Goal: Task Accomplishment & Management: Use online tool/utility

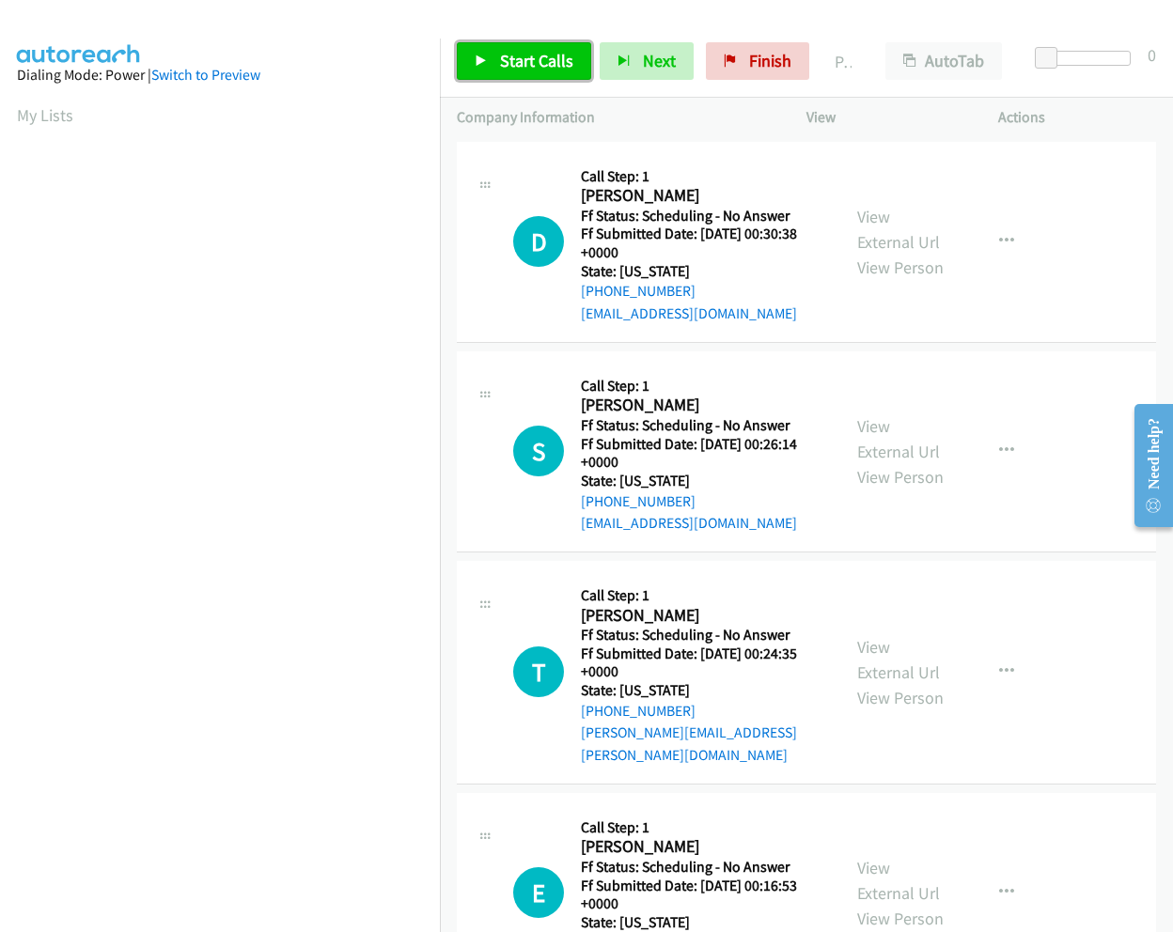
click at [534, 66] on span "Start Calls" at bounding box center [536, 61] width 73 height 22
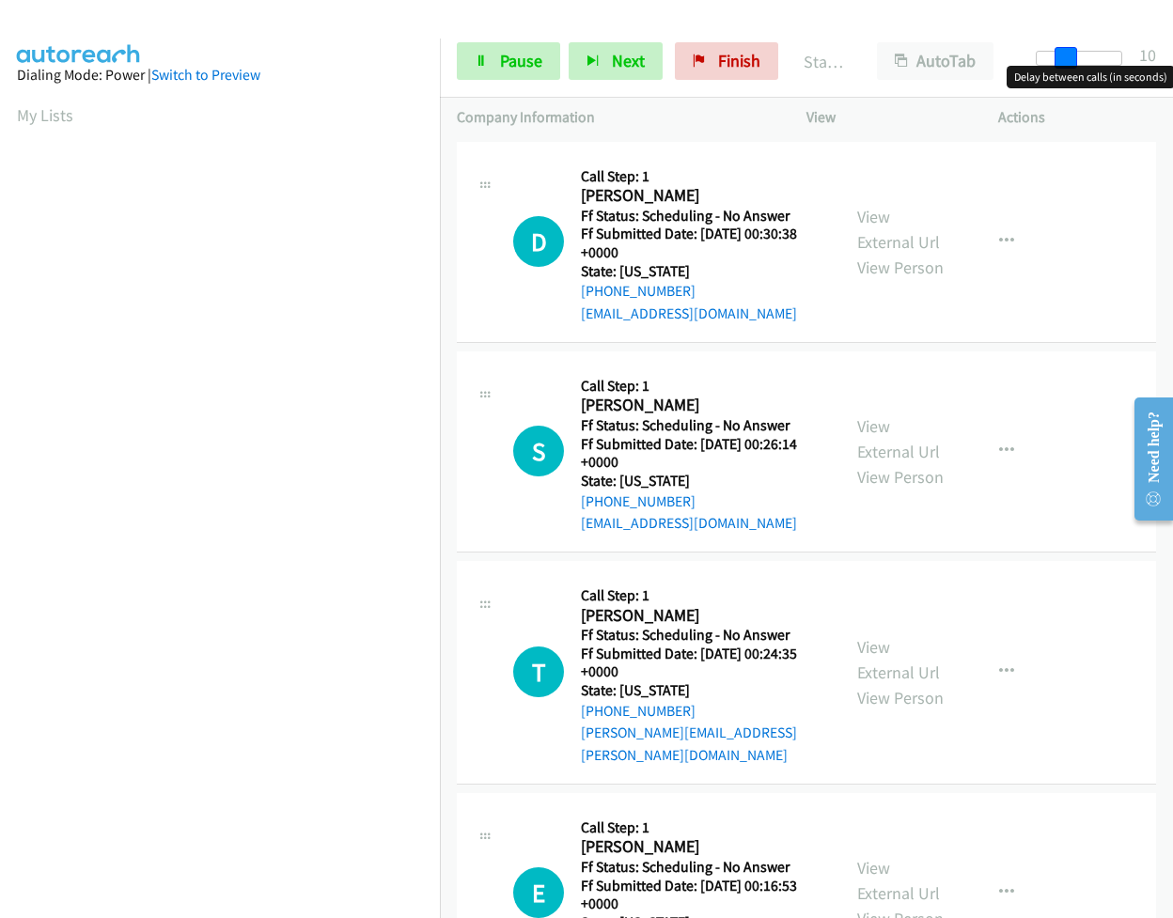
drag, startPoint x: 1047, startPoint y: 55, endPoint x: 1075, endPoint y: 64, distance: 29.4
click at [1075, 64] on span at bounding box center [1066, 58] width 23 height 23
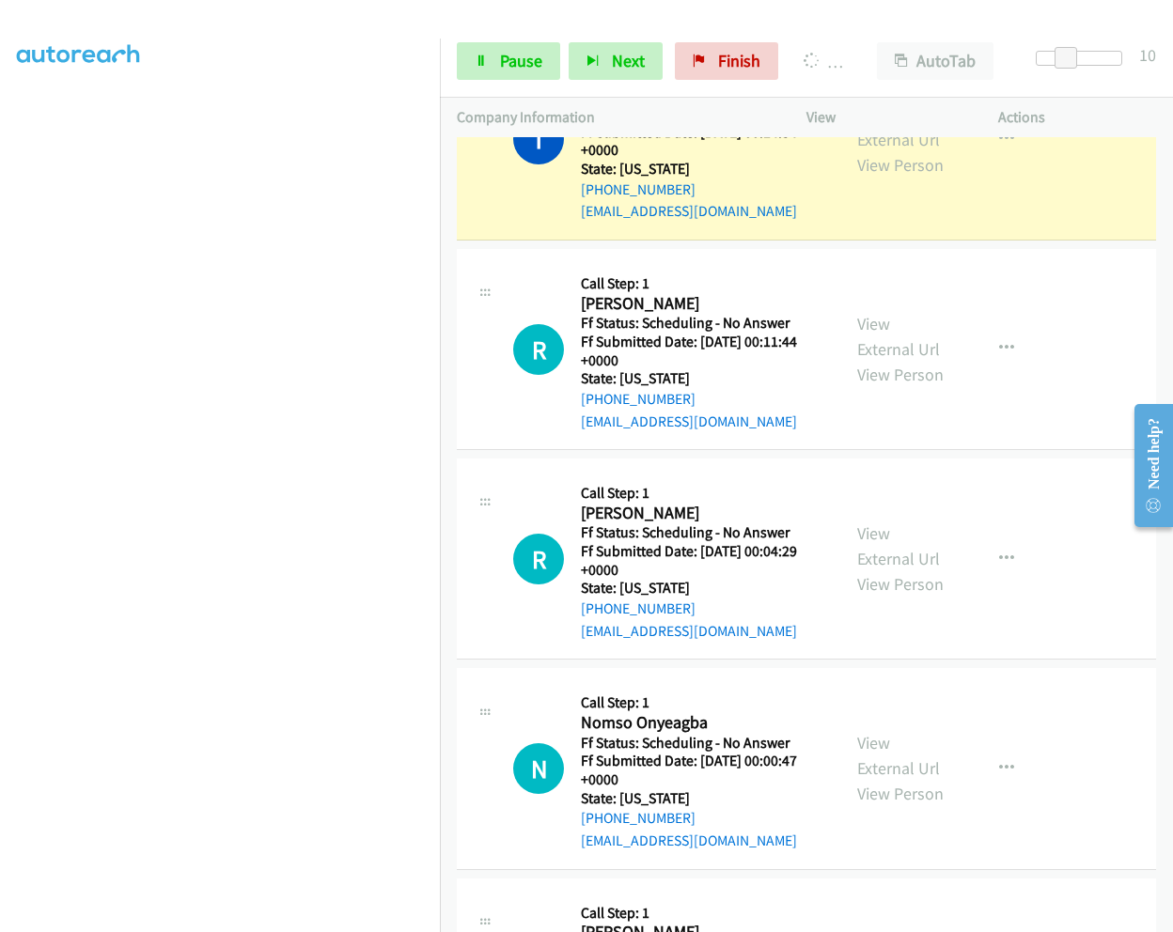
scroll to position [1490, 0]
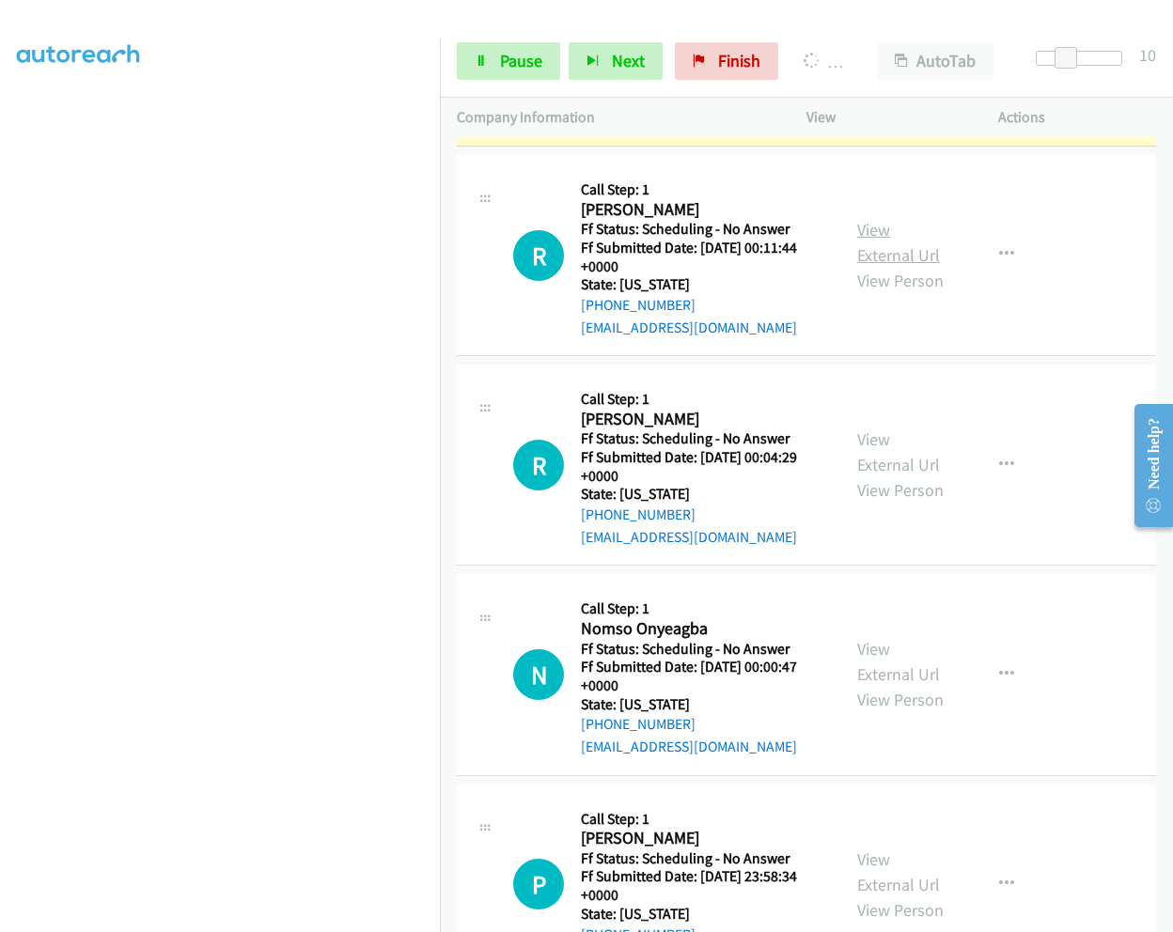
drag, startPoint x: 882, startPoint y: 198, endPoint x: 864, endPoint y: 181, distance: 24.6
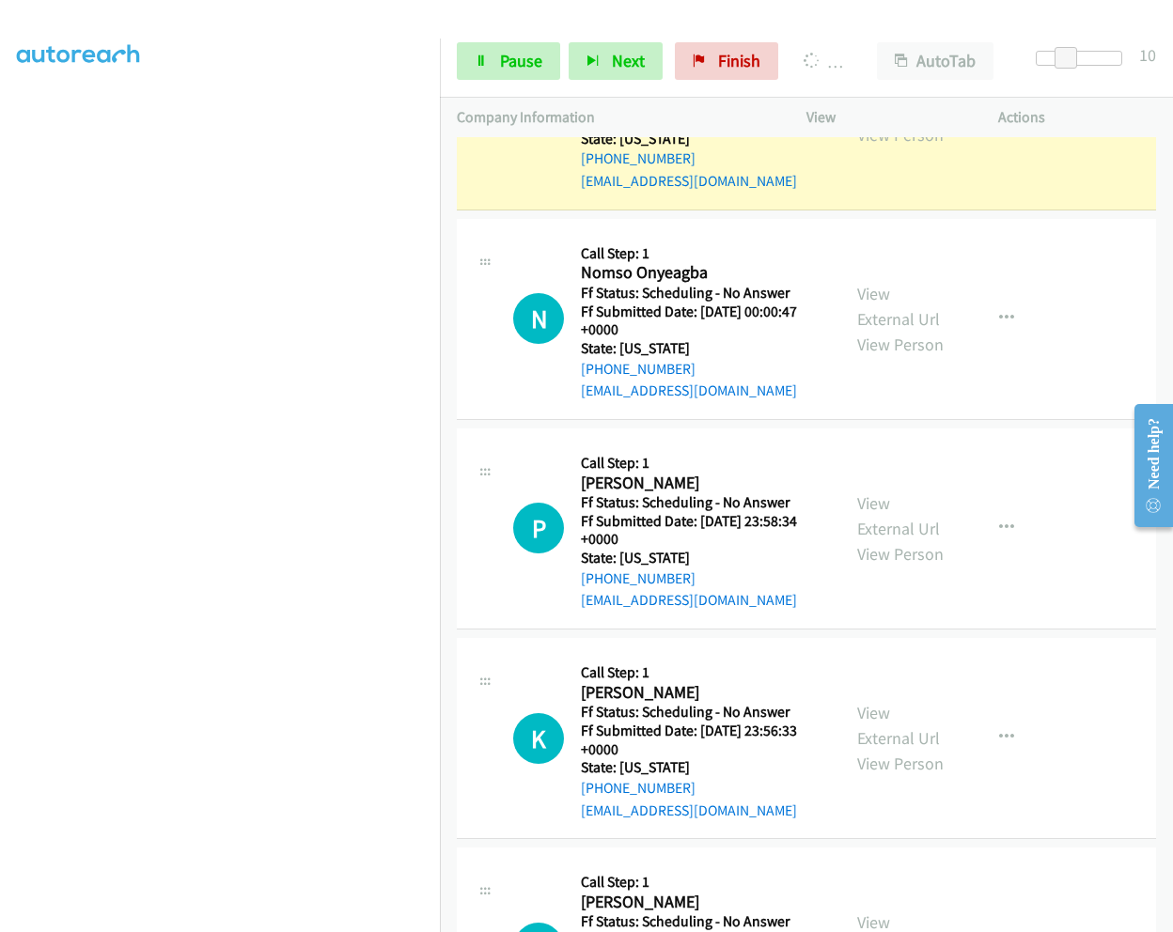
scroll to position [1946, 0]
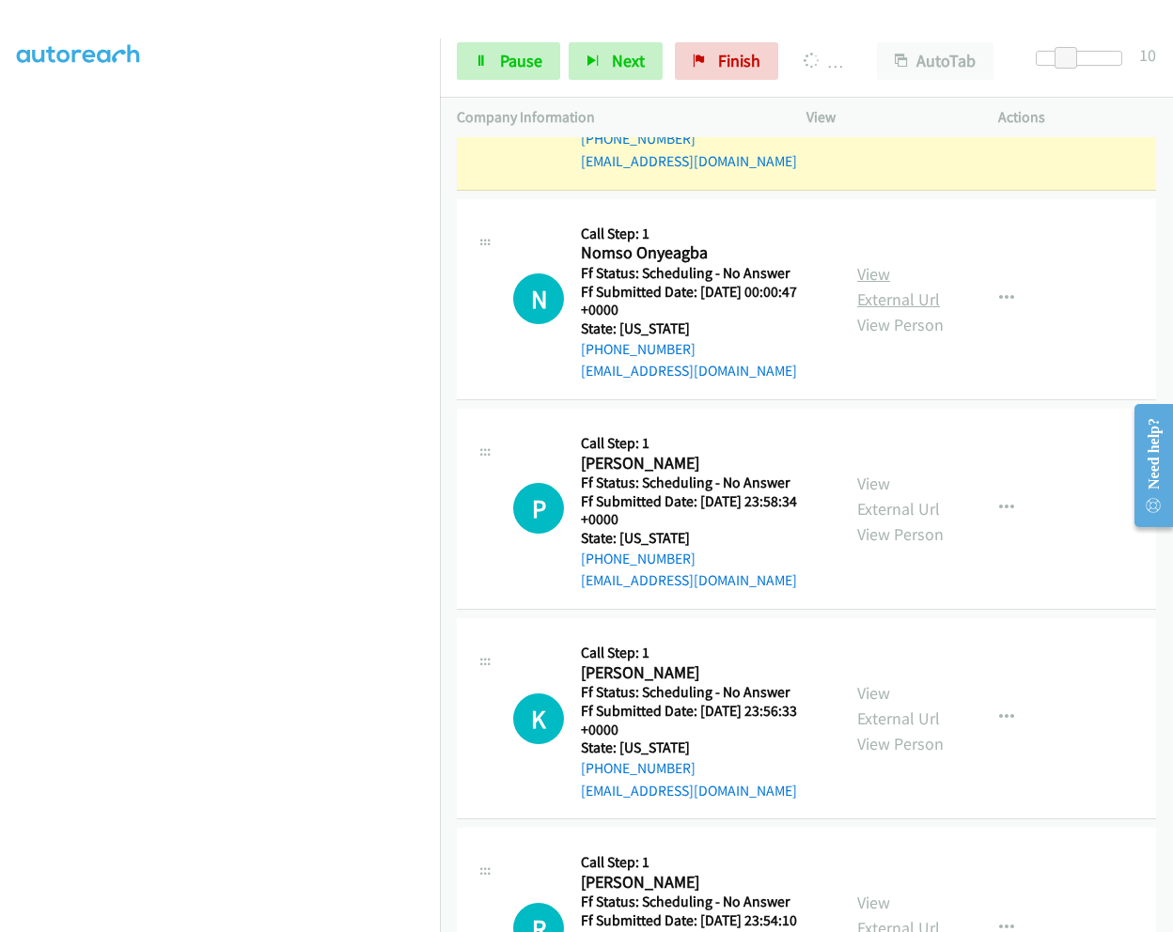
click at [880, 263] on link "View External Url" at bounding box center [898, 286] width 83 height 47
click at [501, 68] on span "Pause" at bounding box center [521, 61] width 42 height 22
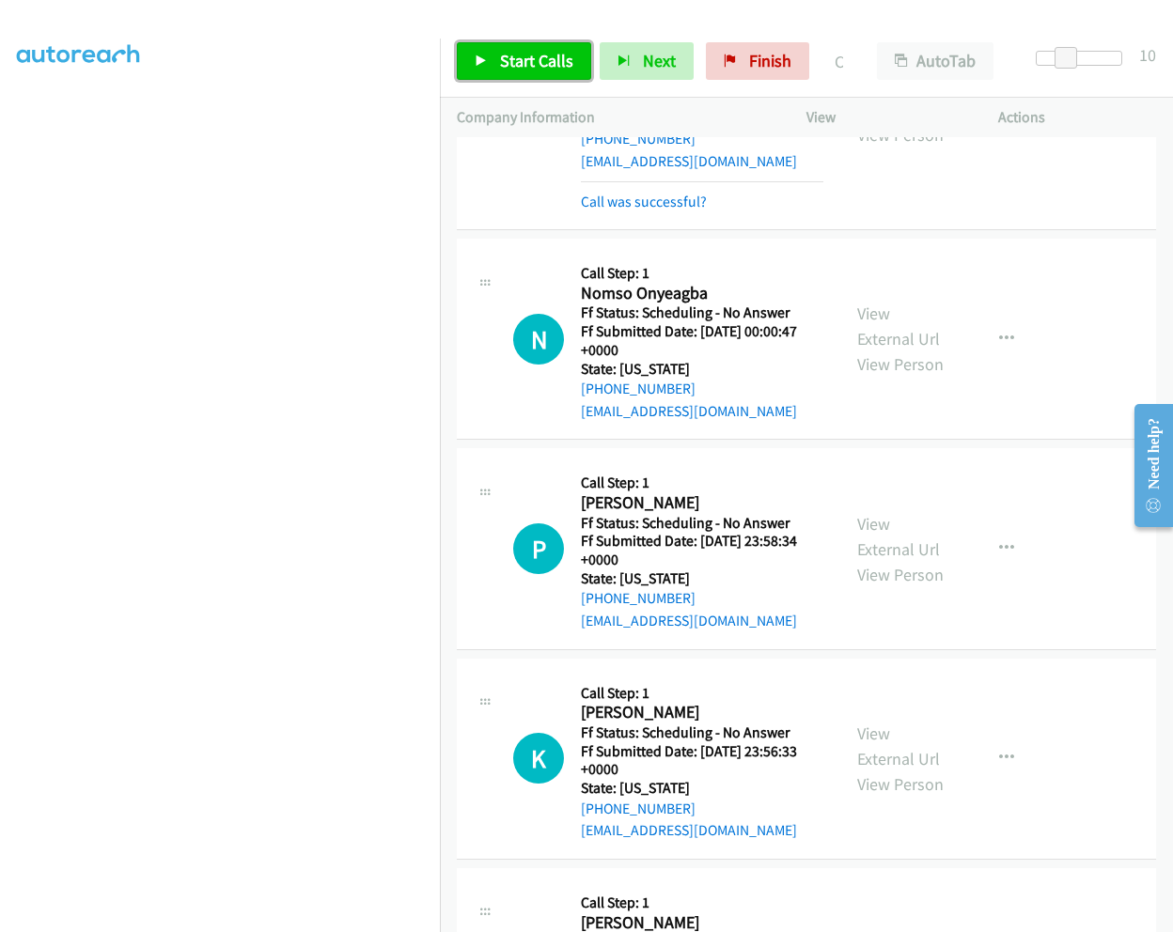
click at [524, 70] on span "Start Calls" at bounding box center [536, 61] width 73 height 22
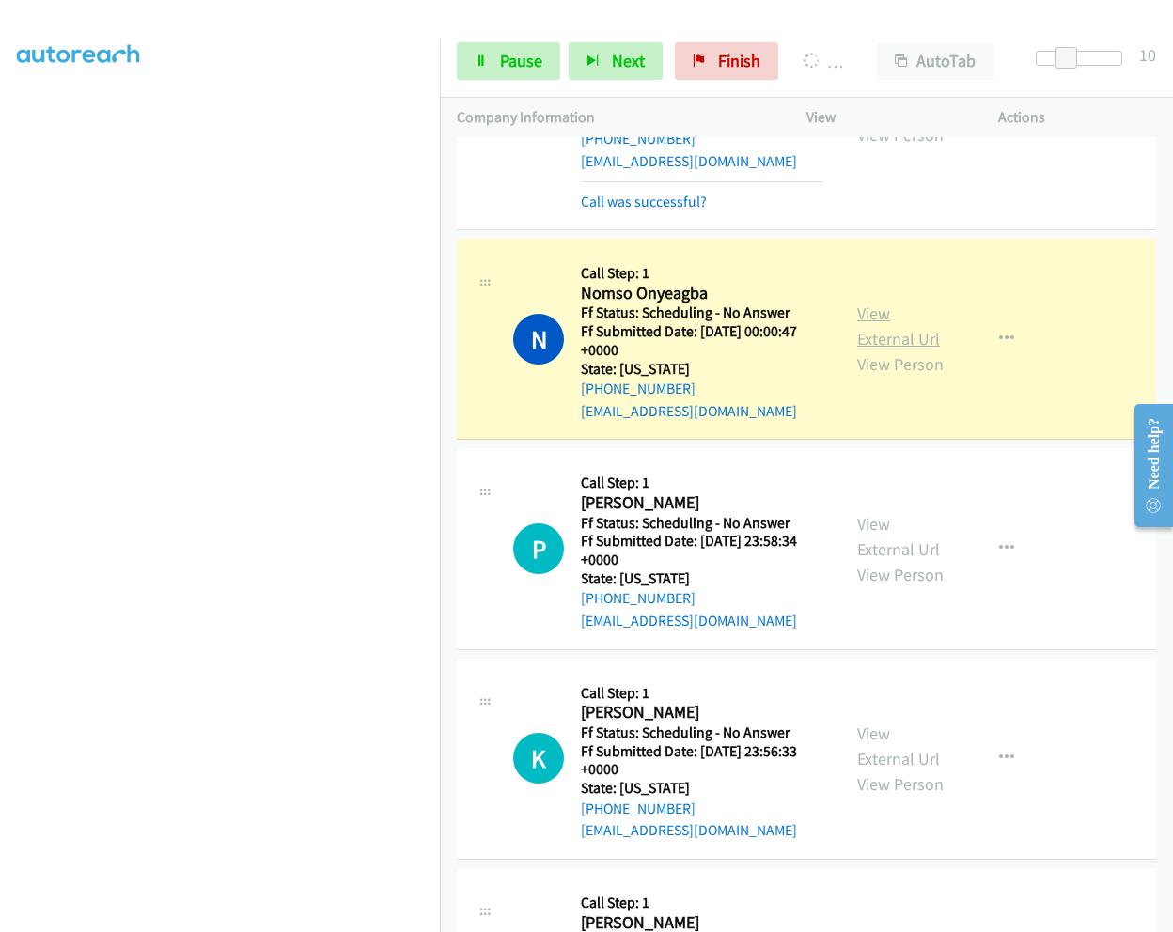
click at [868, 303] on link "View External Url" at bounding box center [898, 326] width 83 height 47
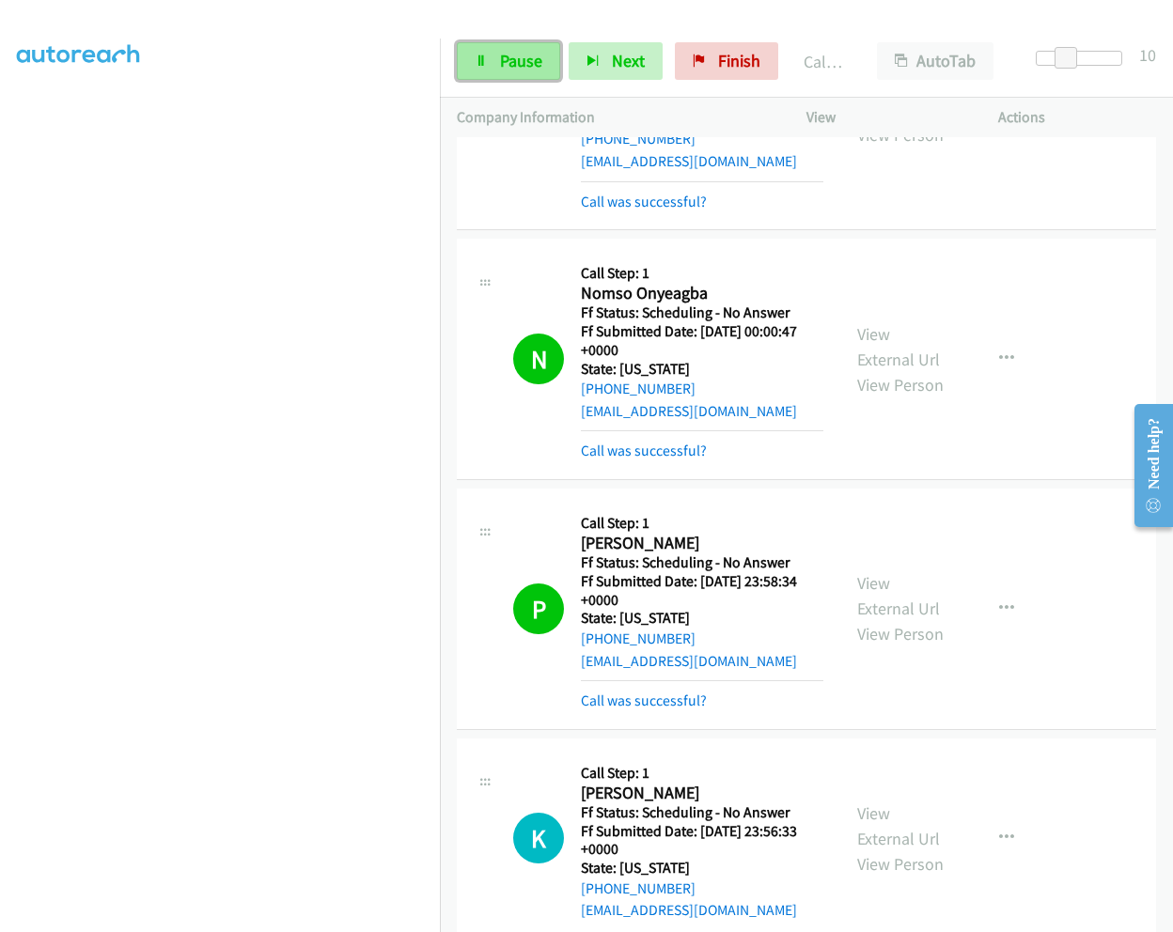
click at [518, 64] on span "Pause" at bounding box center [521, 61] width 42 height 22
click at [522, 60] on span "Start Calls" at bounding box center [536, 61] width 73 height 22
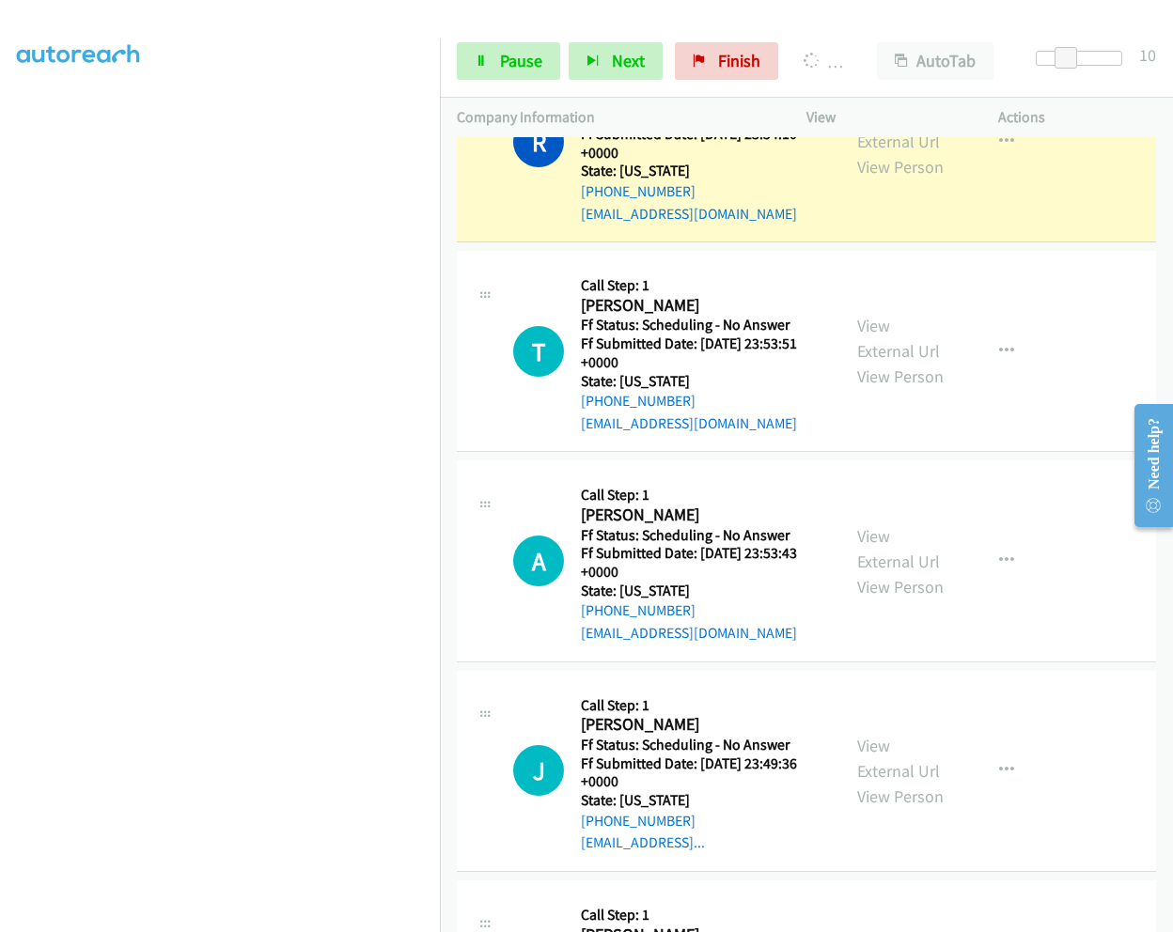
scroll to position [2885, 0]
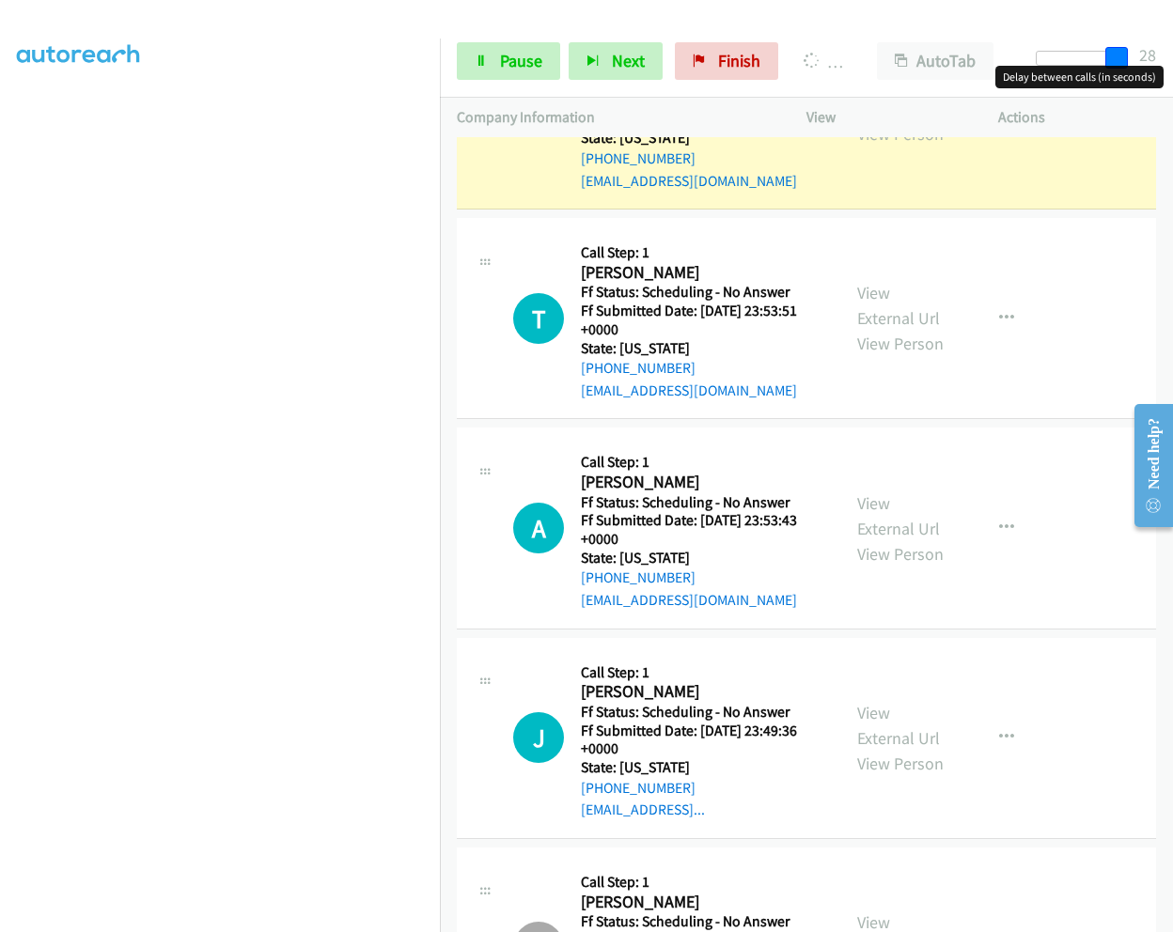
drag, startPoint x: 1069, startPoint y: 58, endPoint x: 1149, endPoint y: 71, distance: 81.0
click at [1149, 71] on body "Start Calls Pause Next Finish Dialing [PERSON_NAME] AutoTab AutoTab 28 Company …" at bounding box center [586, 44] width 1173 height 89
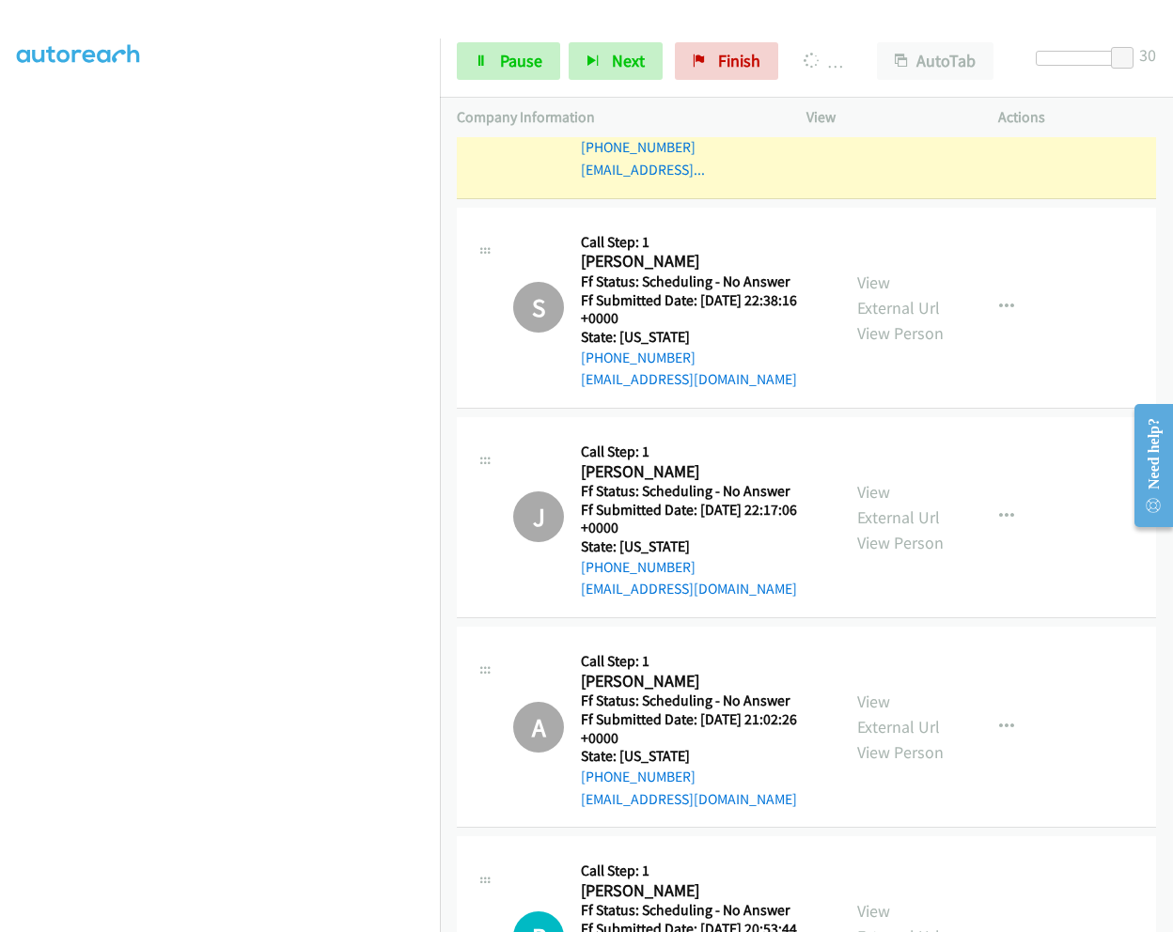
scroll to position [3678, 0]
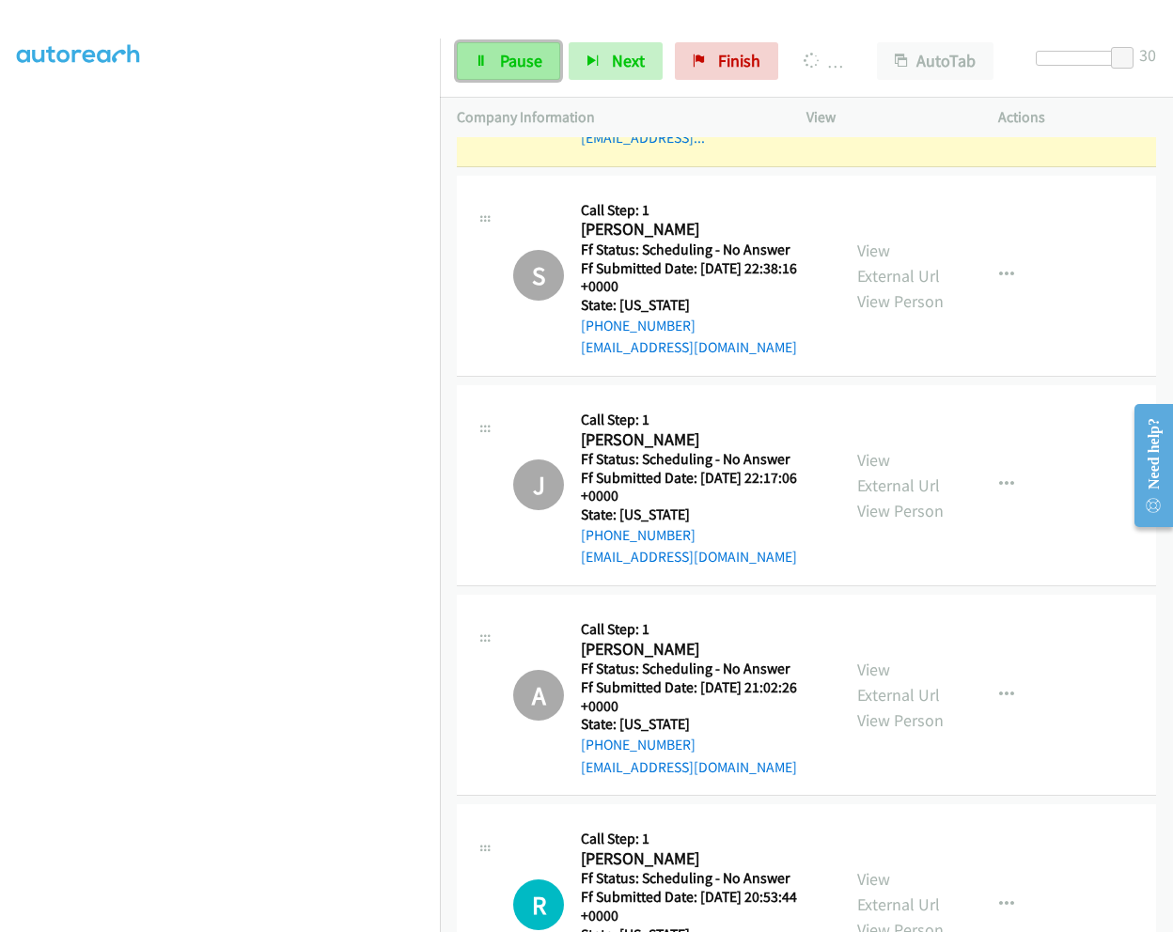
click at [502, 64] on span "Pause" at bounding box center [521, 61] width 42 height 22
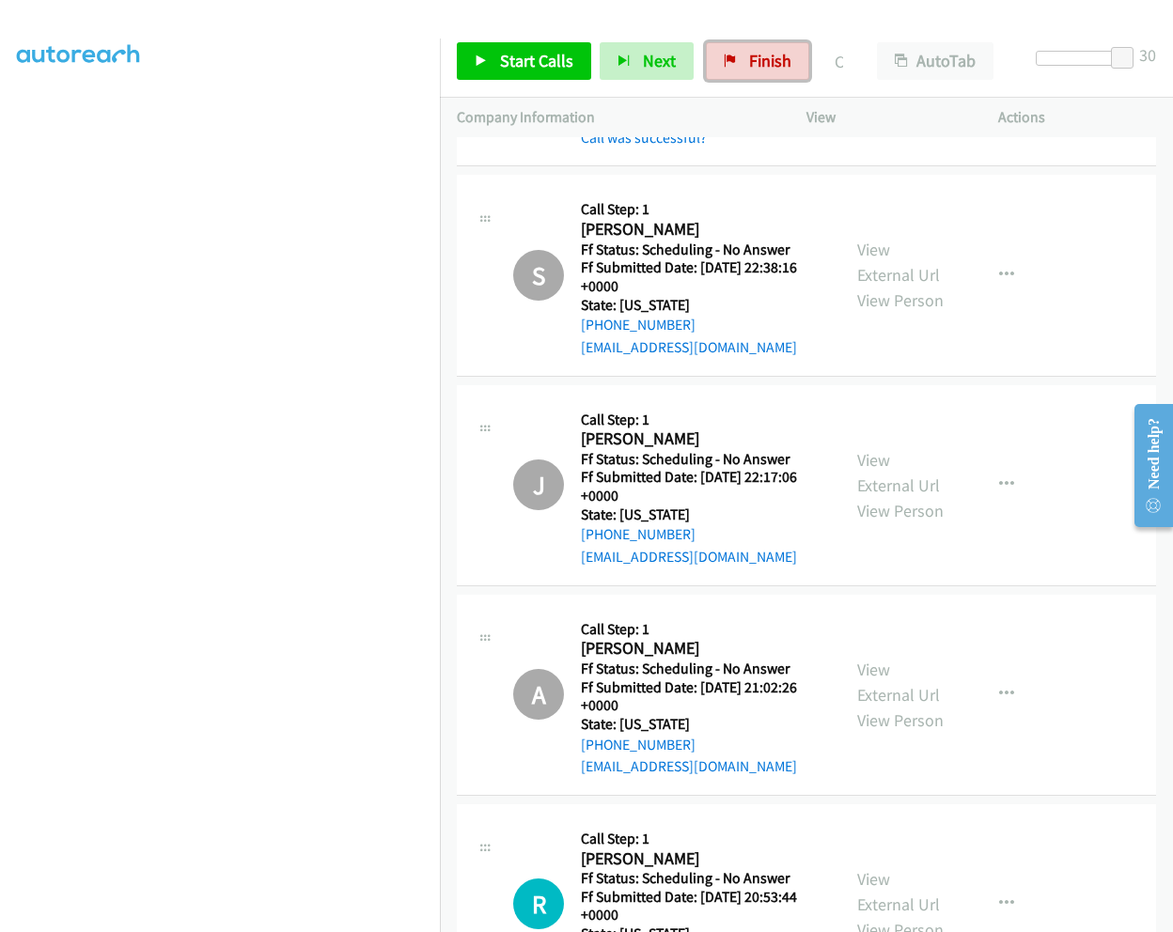
drag, startPoint x: 764, startPoint y: 68, endPoint x: 669, endPoint y: 104, distance: 101.8
click at [764, 68] on span "Finish" at bounding box center [770, 61] width 42 height 22
